Goal: Task Accomplishment & Management: Manage account settings

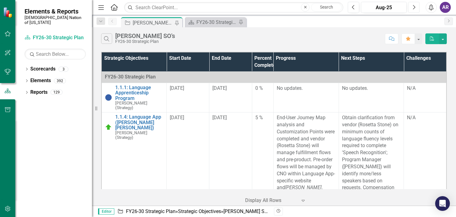
click at [417, 8] on button "Next" at bounding box center [414, 7] width 11 height 11
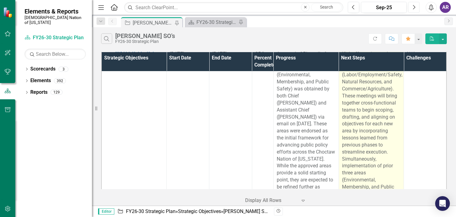
scroll to position [219, 0]
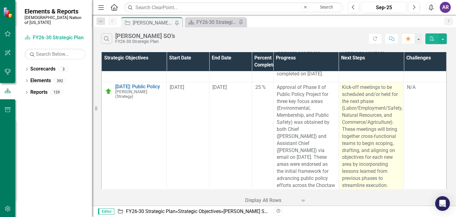
click at [363, 133] on p "Kick-off meetings to be scheduled and/or held for the next phase (Labor/Employm…" at bounding box center [371, 158] width 59 height 148
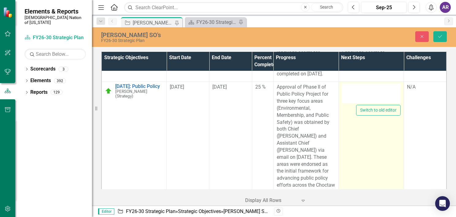
type textarea "<p>Kick-off meetings to be scheduled and/or held for the next phase (Labor/Empl…"
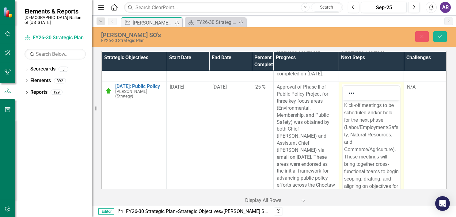
scroll to position [0, 0]
drag, startPoint x: 706, startPoint y: 233, endPoint x: 346, endPoint y: 135, distance: 372.8
click at [346, 135] on p "Kick-off meetings to be scheduled and/or held for the next phase (Labor/Employm…" at bounding box center [371, 186] width 55 height 169
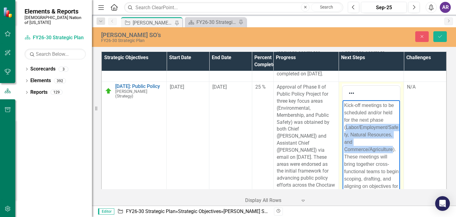
drag, startPoint x: 392, startPoint y: 157, endPoint x: 346, endPoint y: 135, distance: 51.2
click at [346, 135] on p "Kick-off meetings to be scheduled and/or held for the next phase (Labor/Employm…" at bounding box center [371, 186] width 55 height 169
drag, startPoint x: 380, startPoint y: 149, endPoint x: 359, endPoint y: 127, distance: 31.2
click at [359, 127] on p "Kick-off meetings to be scheduled and/or held for the next phase (Education, Cu…" at bounding box center [371, 183] width 55 height 162
copy p "(Education, Cultural Preservation, and Health and Human Services​"
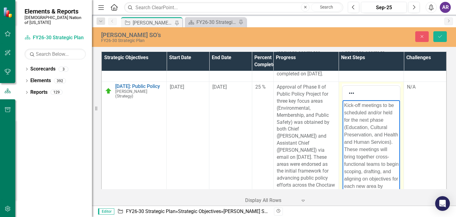
click at [384, 148] on p "Kick-off meetings to be scheduled and/or held for the next phase (Education, Cu…" at bounding box center [371, 183] width 55 height 162
drag, startPoint x: 384, startPoint y: 148, endPoint x: 358, endPoint y: 127, distance: 32.9
click at [358, 127] on p "Kick-off meetings to be scheduled and/or held for the next phase (Education, Cu…" at bounding box center [371, 183] width 55 height 162
copy p "(Education, Cultural Preservation, and Health and Human Services​)."
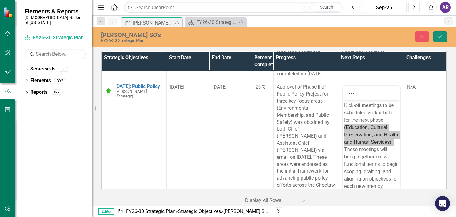
click at [434, 40] on button "Save" at bounding box center [440, 36] width 13 height 11
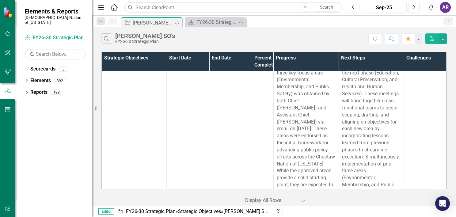
scroll to position [247, 0]
click at [353, 8] on icon "Previous" at bounding box center [353, 8] width 3 height 6
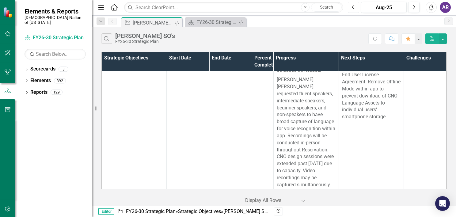
scroll to position [295, 0]
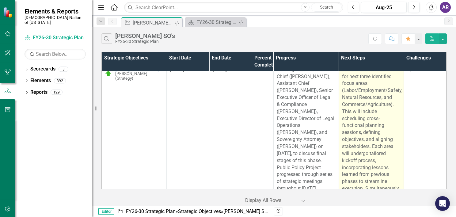
click at [360, 133] on p "Initiate structured rollout for next three identified focus areas (Labor/Employ…" at bounding box center [371, 146] width 59 height 161
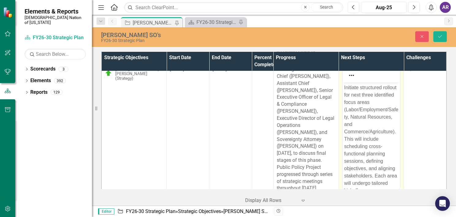
scroll to position [0, 0]
drag, startPoint x: 703, startPoint y: 215, endPoint x: 345, endPoint y: 112, distance: 372.4
click at [345, 112] on p "Initiate structured rollout for next three identified focus areas (Labor/Employ…" at bounding box center [371, 176] width 55 height 184
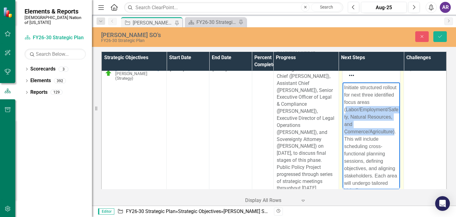
drag, startPoint x: 346, startPoint y: 111, endPoint x: 345, endPoint y: 142, distance: 31.3
click at [345, 142] on p "Initiate structured rollout for next three identified focus areas (Labor/Employ…" at bounding box center [371, 176] width 55 height 184
paste body "Rich Text Area. Press ALT-0 for help."
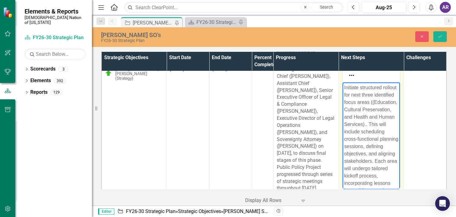
click at [346, 112] on p "Initiate structured rollout for next three identified focus areas ((Education, …" at bounding box center [371, 168] width 55 height 169
click at [443, 32] on button "Save" at bounding box center [440, 36] width 13 height 11
